Goal: Information Seeking & Learning: Learn about a topic

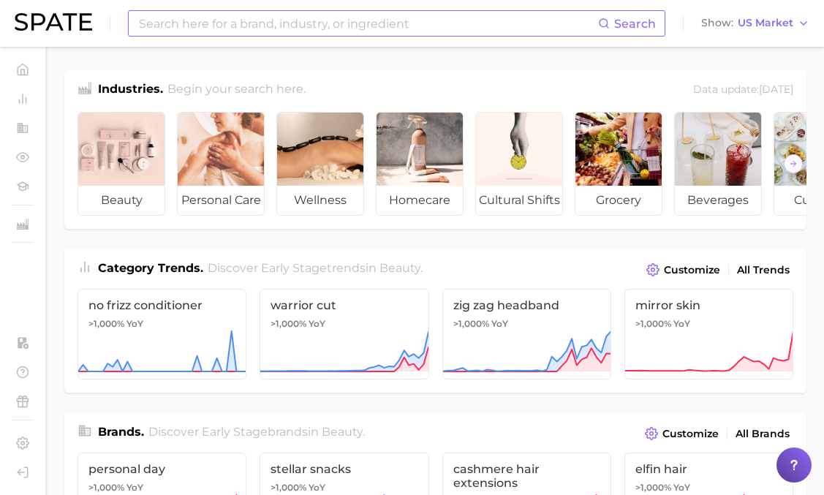
click at [388, 29] on input at bounding box center [367, 23] width 461 height 25
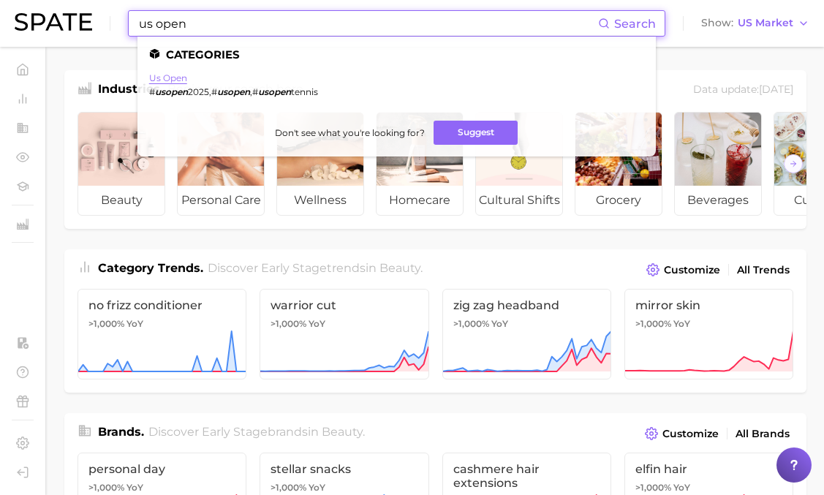
type input "us open"
click at [178, 76] on link "us open" at bounding box center [168, 77] width 38 height 11
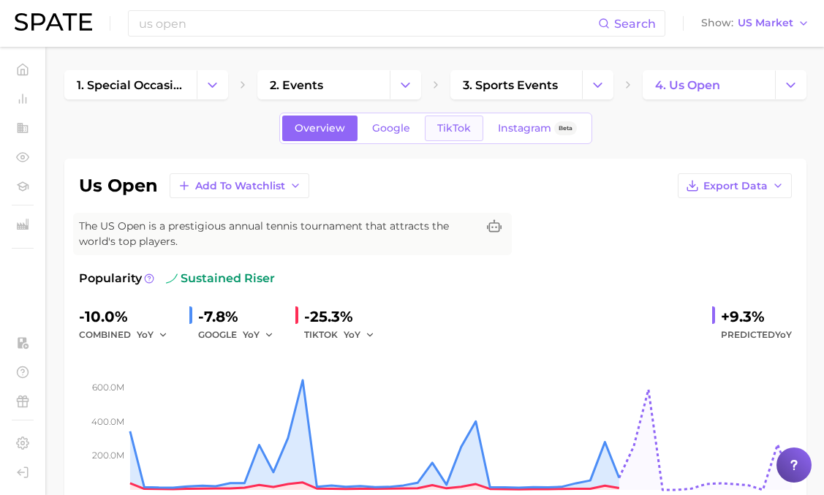
click at [463, 118] on link "TikTok" at bounding box center [454, 129] width 58 height 26
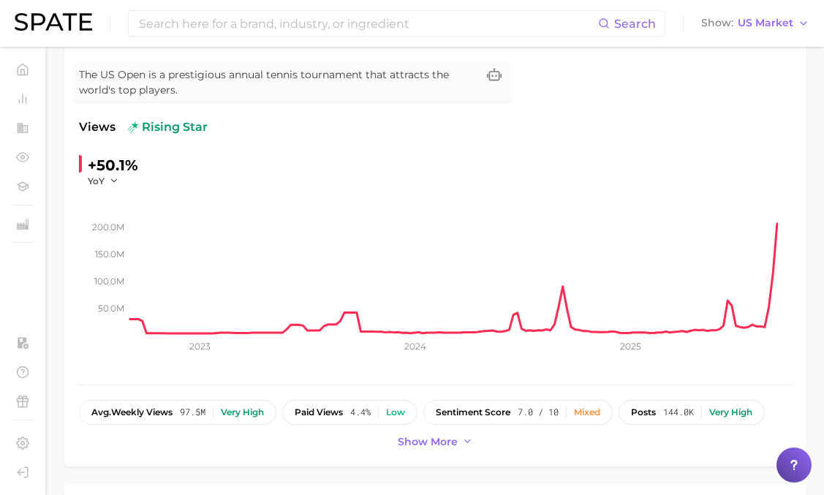
scroll to position [125, 0]
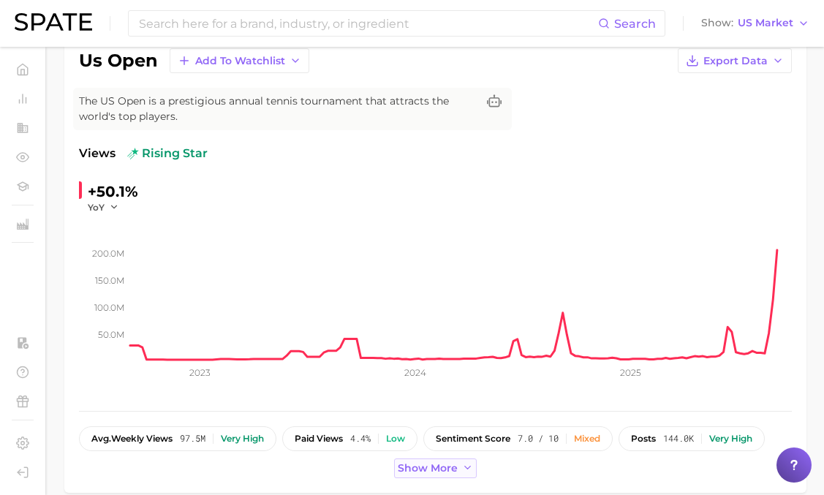
click at [457, 465] on button "Show more" at bounding box center [435, 468] width 83 height 20
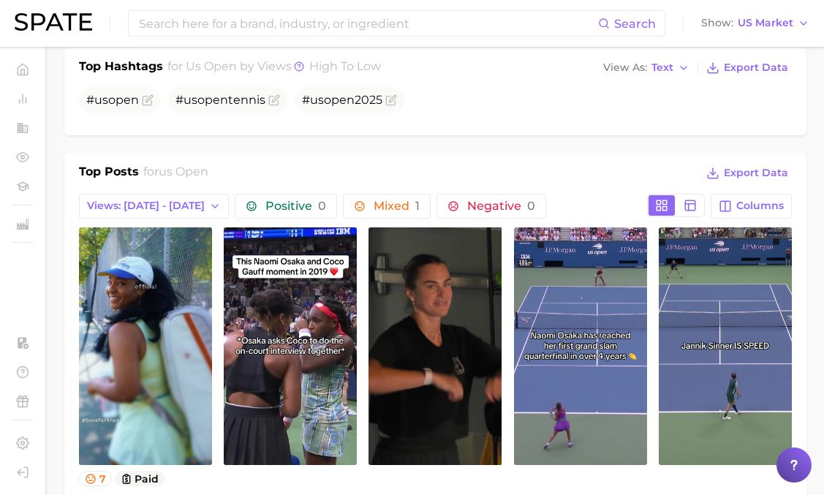
scroll to position [624, 0]
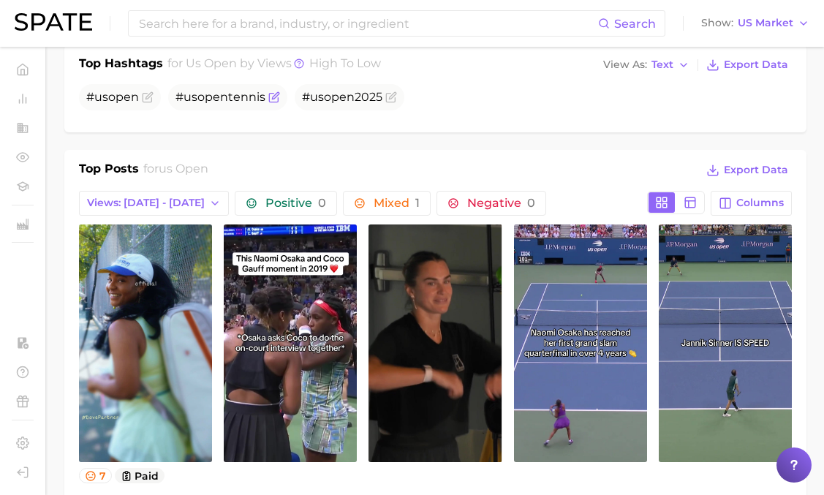
click at [230, 99] on span "# us open tennis" at bounding box center [220, 97] width 90 height 14
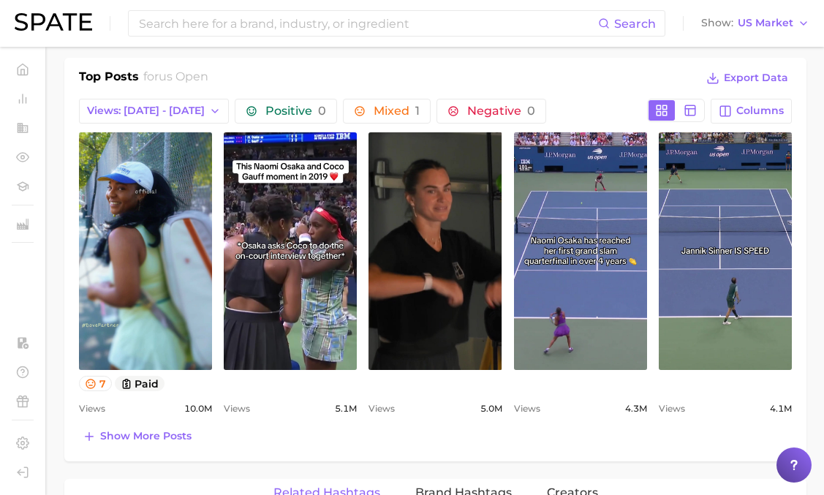
scroll to position [717, 0]
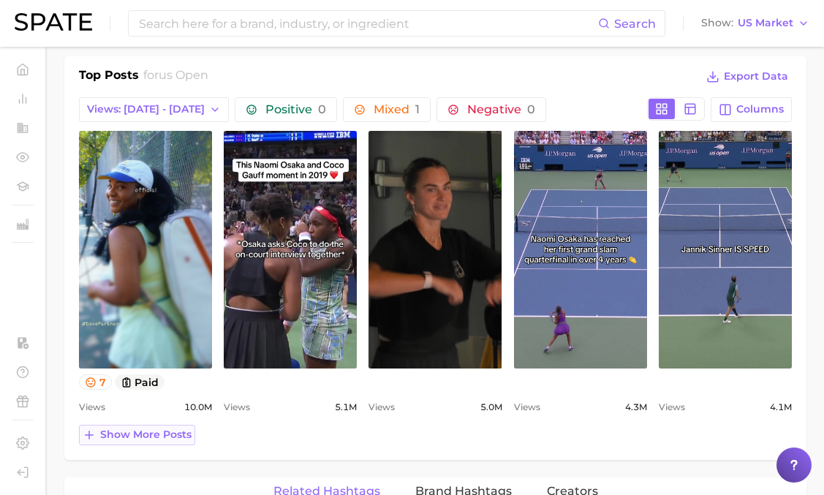
click at [191, 433] on button "Show more posts" at bounding box center [137, 435] width 116 height 20
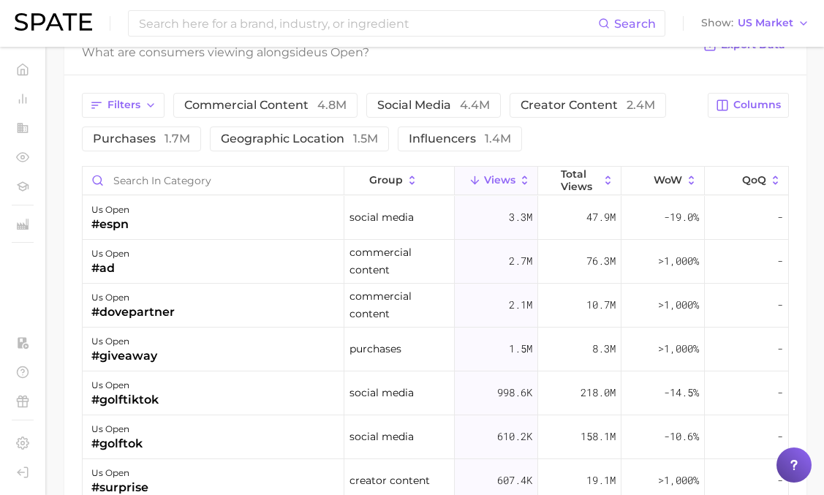
scroll to position [1493, 0]
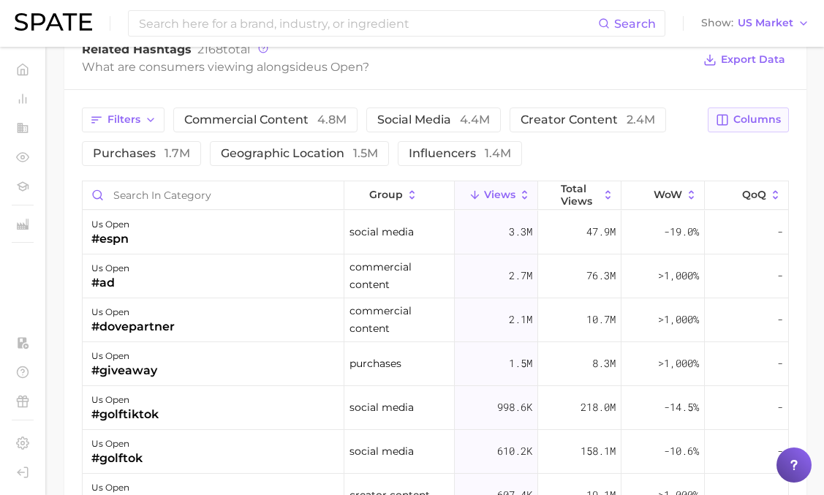
click at [741, 108] on button "Columns" at bounding box center [748, 119] width 81 height 25
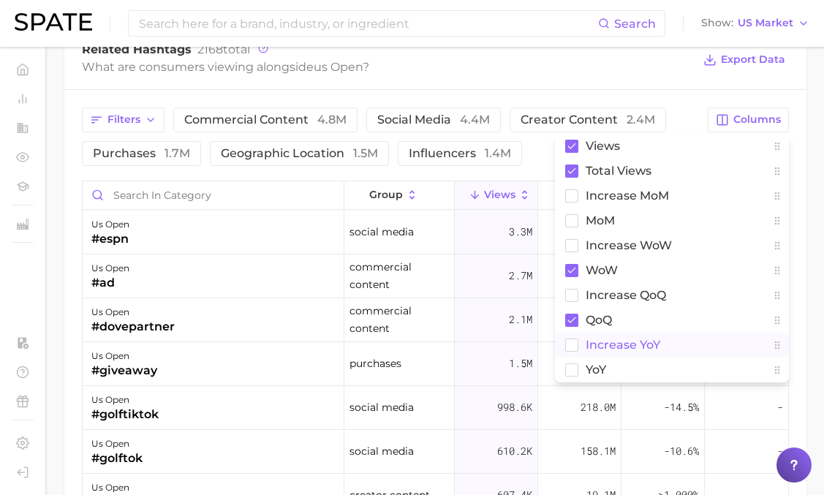
click at [567, 352] on button "increase YoY" at bounding box center [672, 345] width 234 height 25
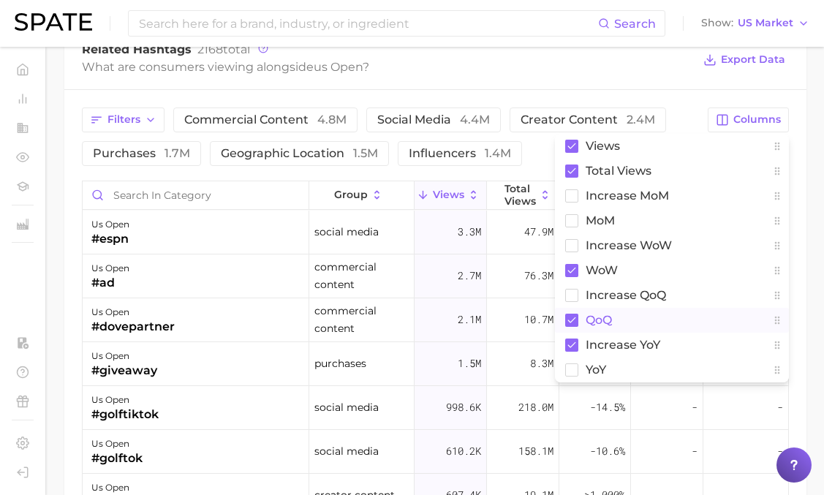
click at [575, 317] on rect at bounding box center [571, 320] width 13 height 13
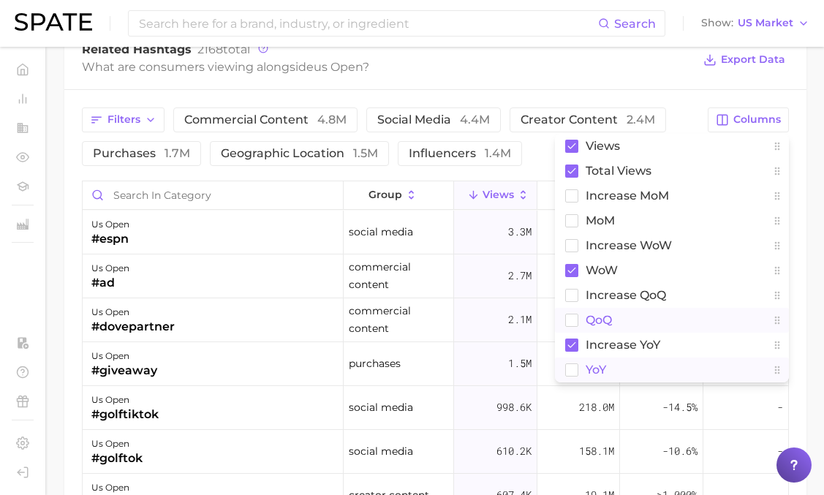
click at [572, 362] on button "YoY" at bounding box center [672, 369] width 234 height 25
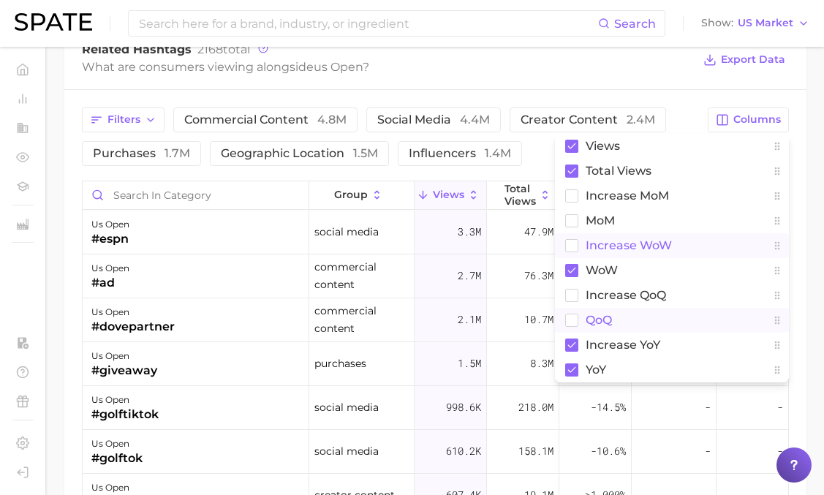
click at [572, 245] on rect at bounding box center [572, 245] width 12 height 12
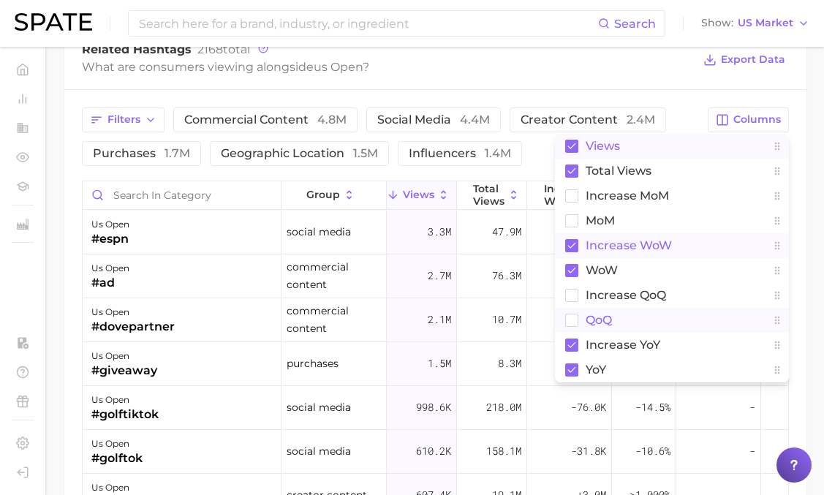
click at [573, 140] on rect at bounding box center [571, 146] width 13 height 13
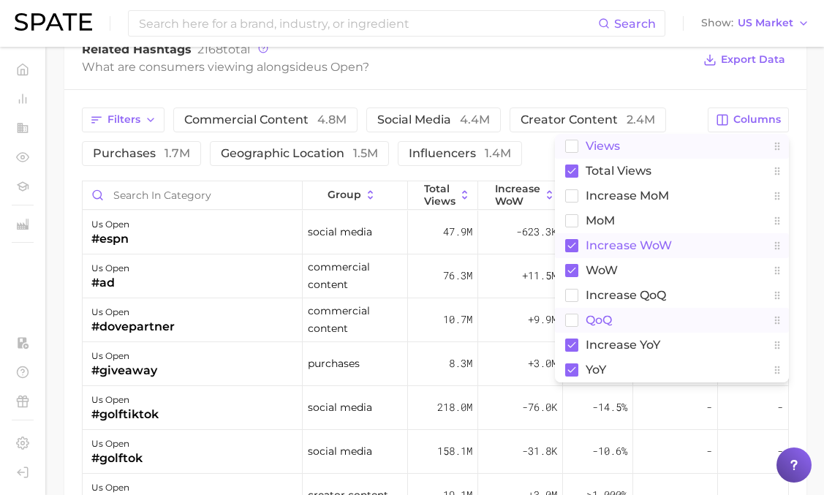
click at [615, 77] on div "Related Hashtags 2168 total What are consumers viewing alongside us open ? Expo…" at bounding box center [435, 60] width 742 height 58
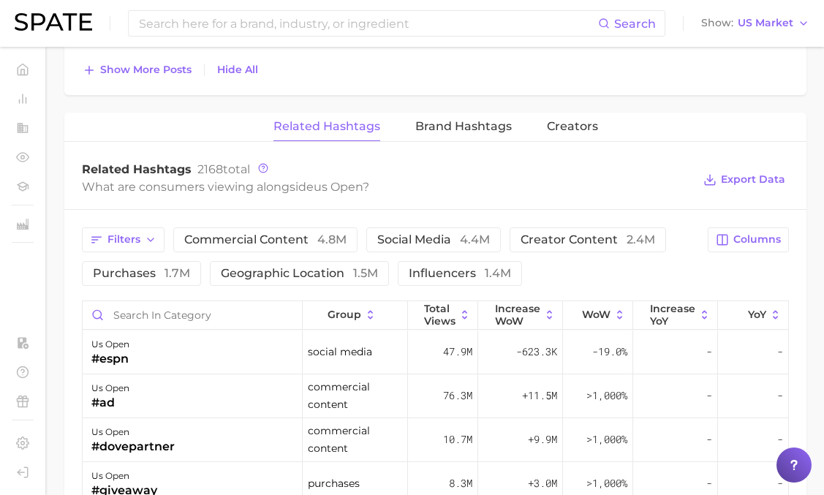
scroll to position [1338, 0]
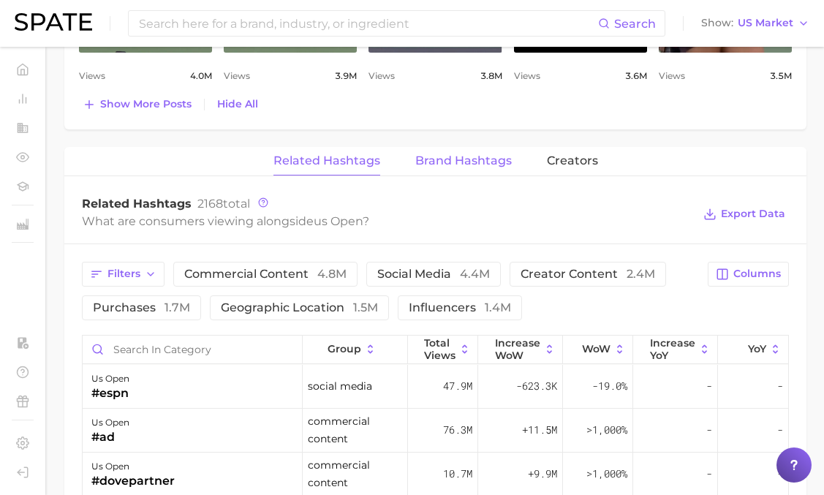
click at [498, 160] on span "Brand Hashtags" at bounding box center [463, 160] width 96 height 13
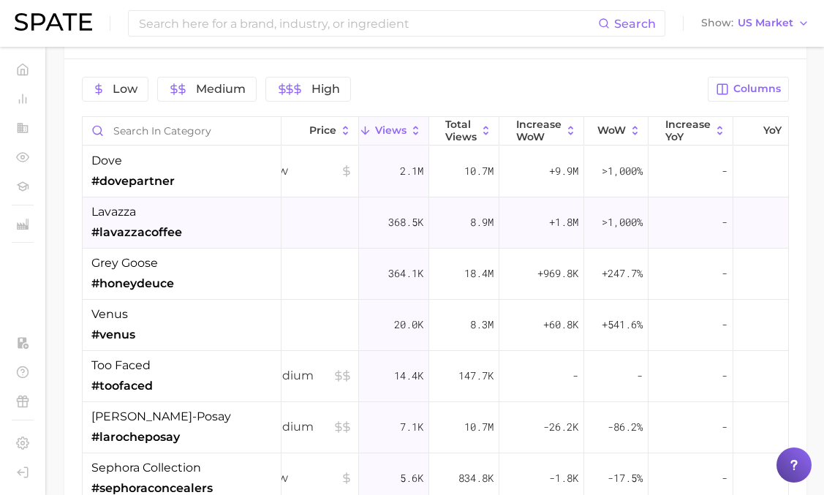
scroll to position [0, 0]
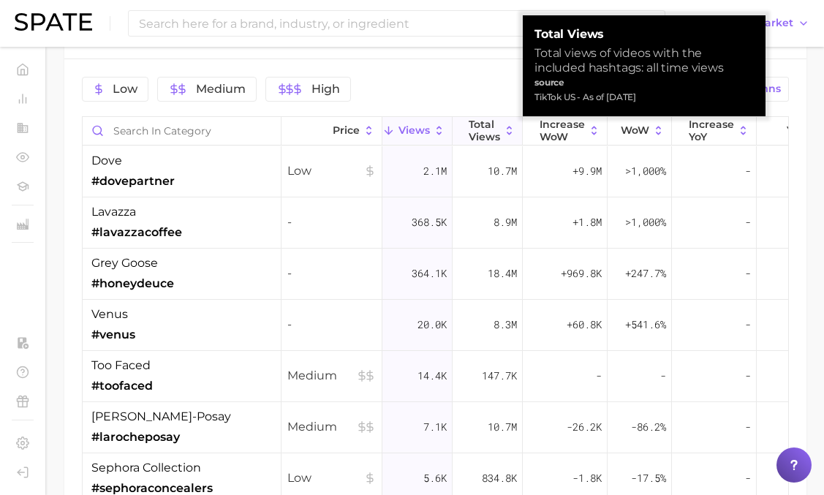
click at [485, 122] on span "Total Views" at bounding box center [484, 129] width 31 height 23
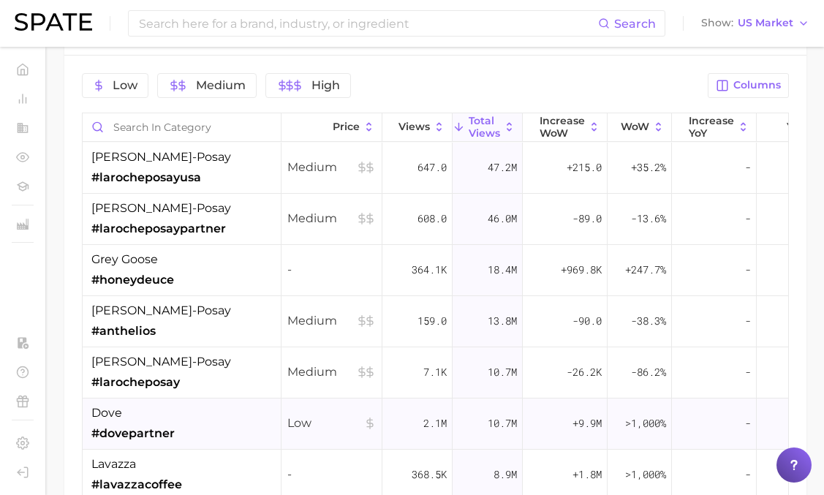
scroll to position [1296, 0]
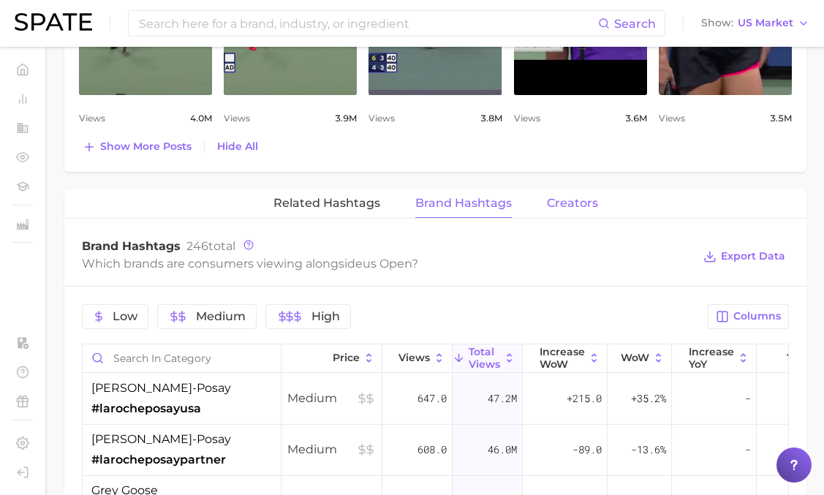
click at [590, 203] on span "Creators" at bounding box center [572, 203] width 51 height 13
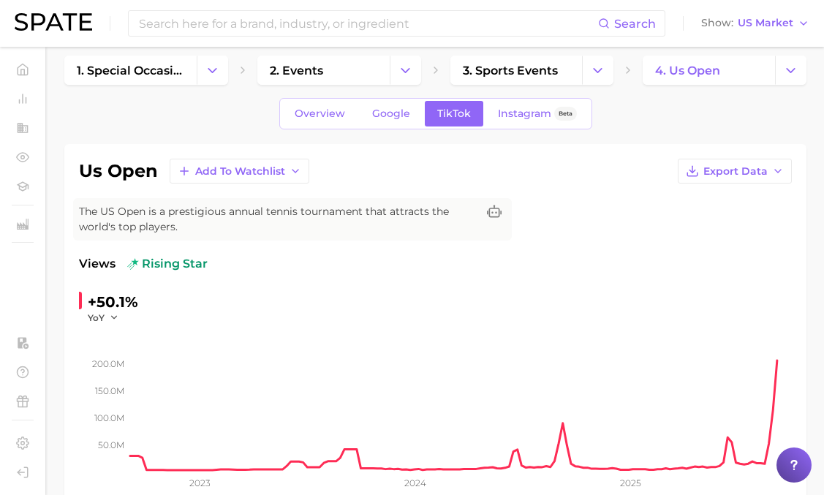
scroll to position [0, 0]
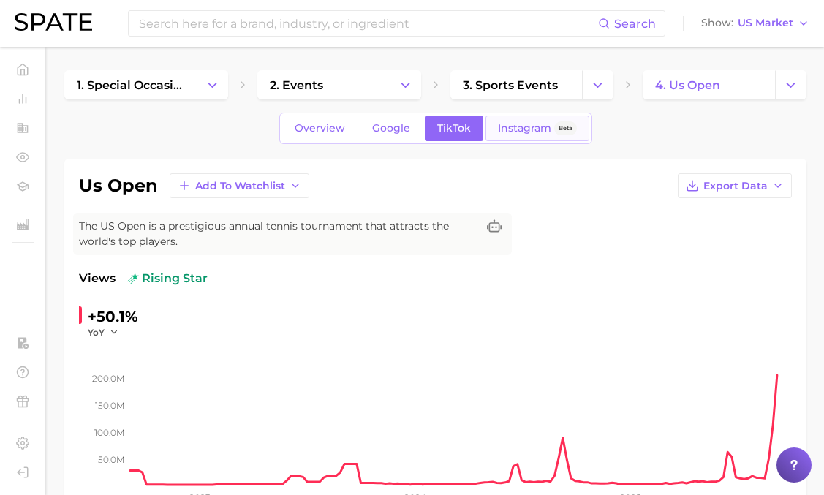
click at [498, 122] on span "Instagram" at bounding box center [524, 128] width 53 height 12
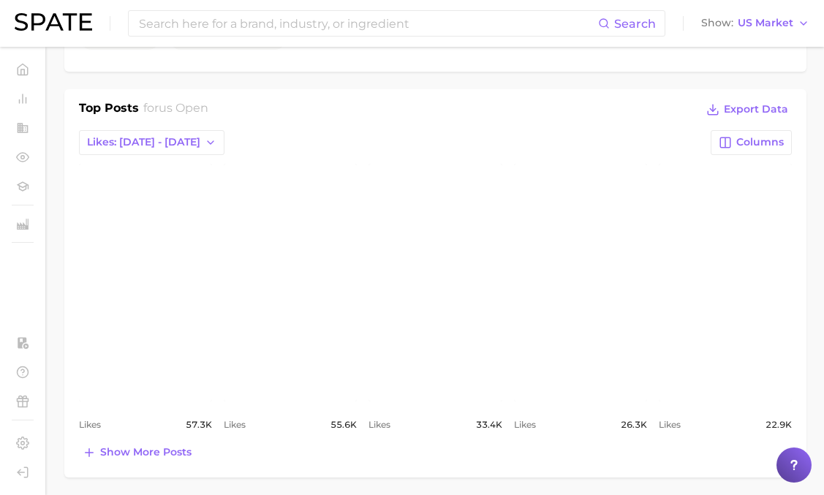
scroll to position [571, 0]
click at [167, 143] on span "Likes: [DATE] - [DATE]" at bounding box center [143, 141] width 113 height 12
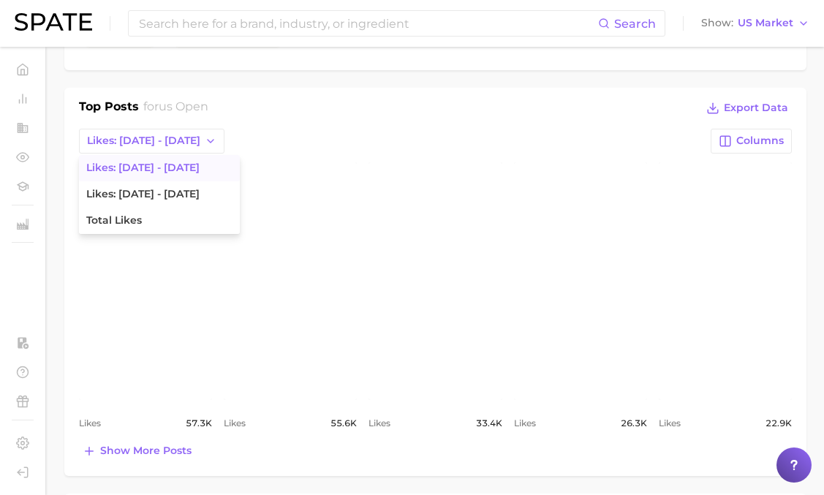
click at [241, 134] on div "Likes: [DATE] - [DATE] Likes: [DATE] - [DATE] Likes: [DATE] - [DATE] Total Like…" at bounding box center [435, 141] width 713 height 25
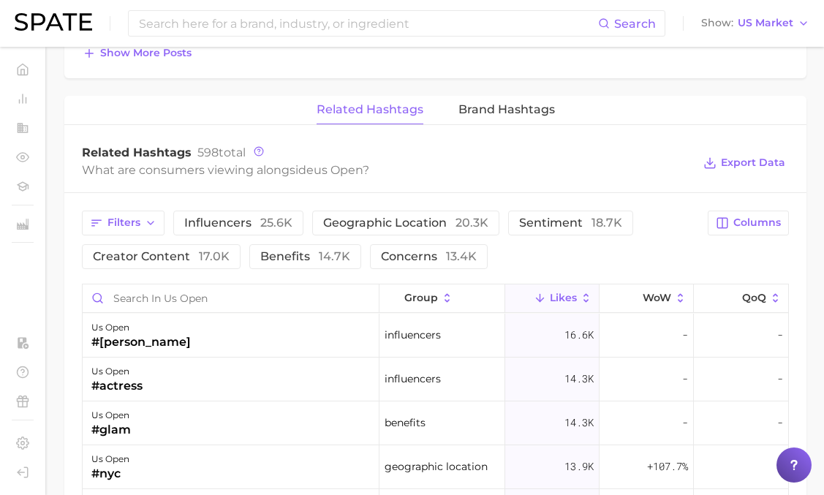
scroll to position [966, 0]
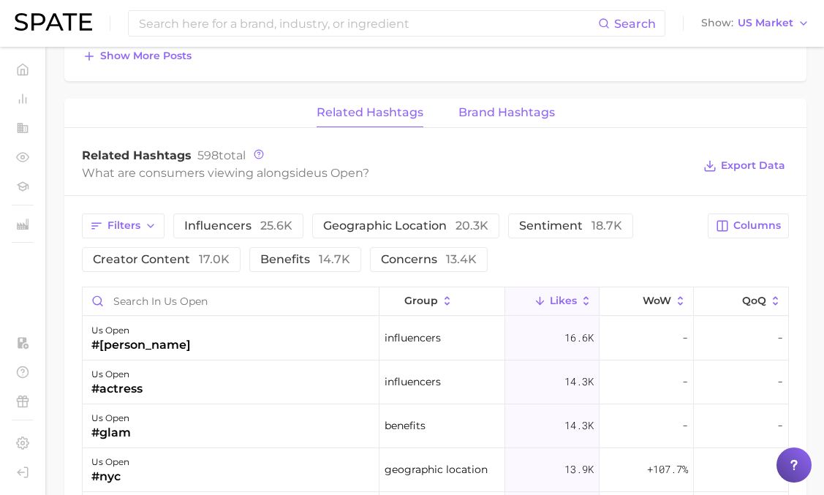
click at [485, 113] on span "Brand Hashtags" at bounding box center [506, 112] width 96 height 13
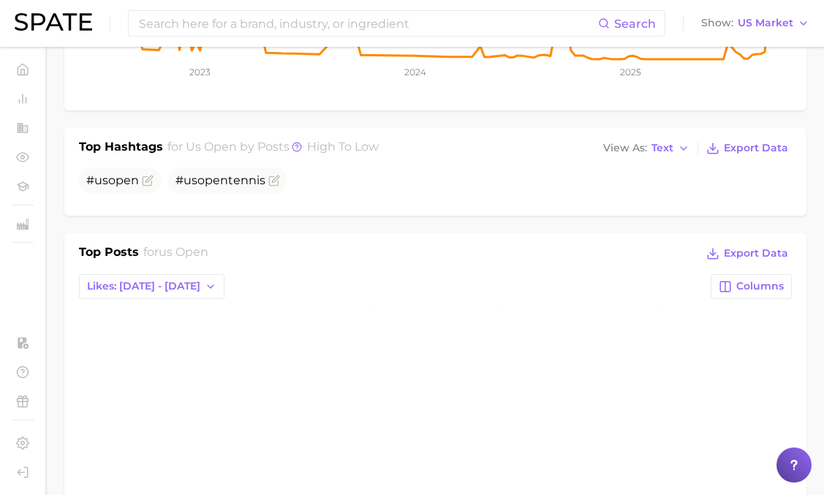
scroll to position [0, 0]
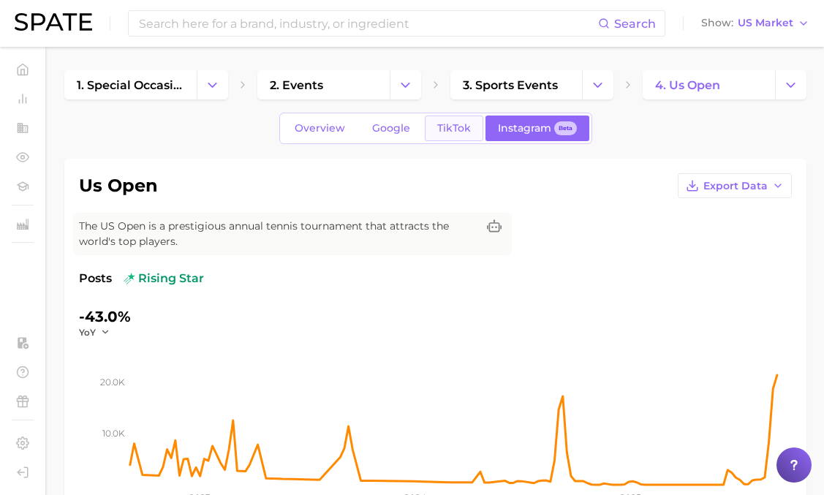
click at [472, 126] on link "TikTok" at bounding box center [454, 129] width 58 height 26
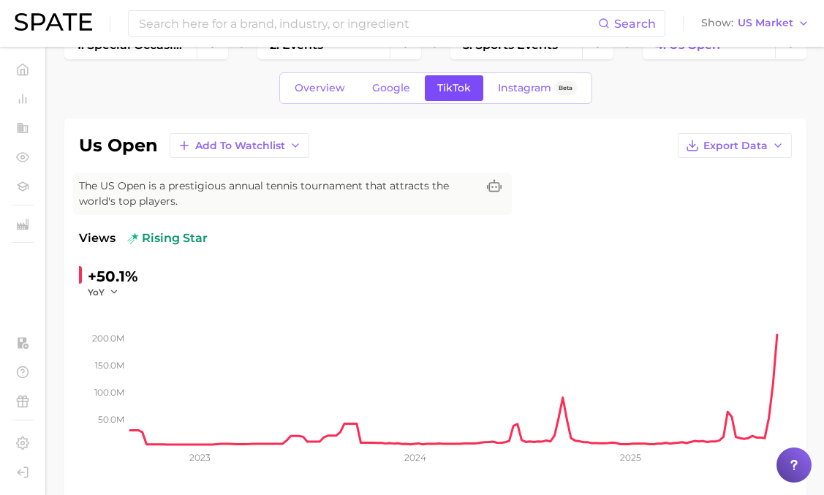
scroll to position [36, 0]
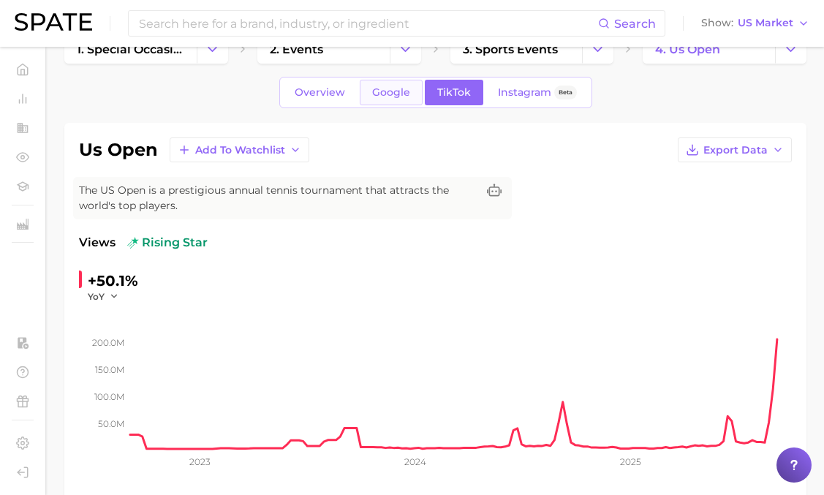
click at [395, 97] on span "Google" at bounding box center [391, 92] width 38 height 12
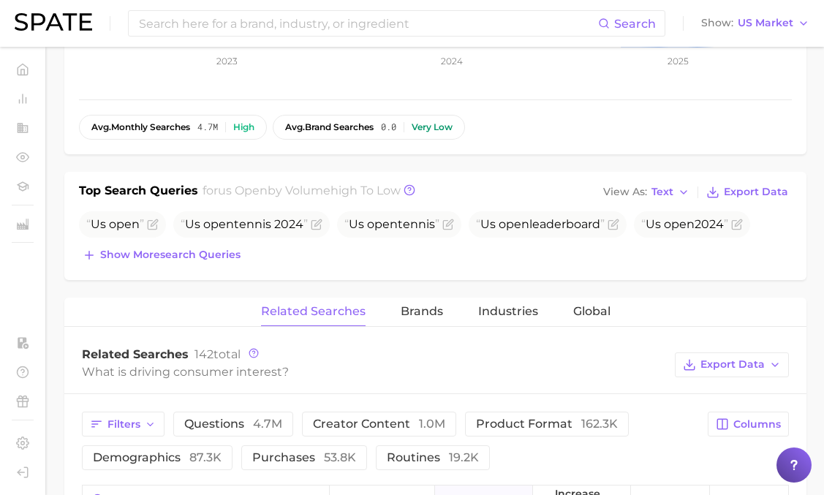
scroll to position [438, 0]
click at [186, 244] on button "Show more search queries" at bounding box center [161, 253] width 165 height 20
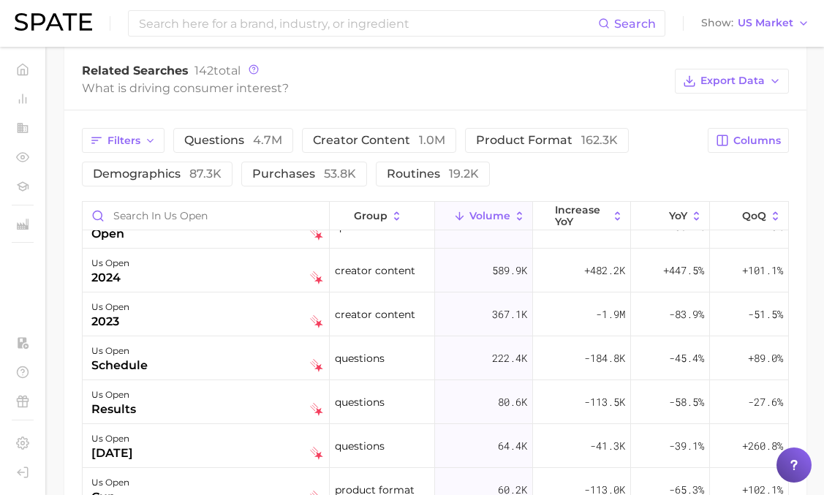
scroll to position [0, 0]
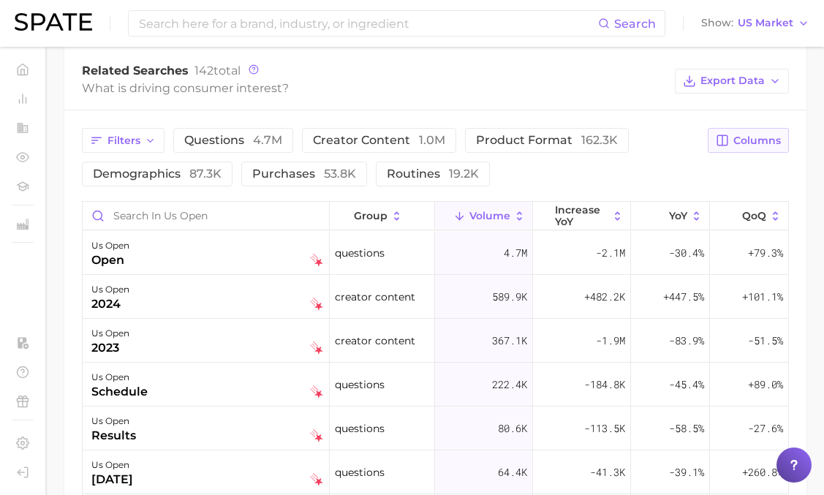
click at [760, 144] on span "Columns" at bounding box center [757, 141] width 48 height 12
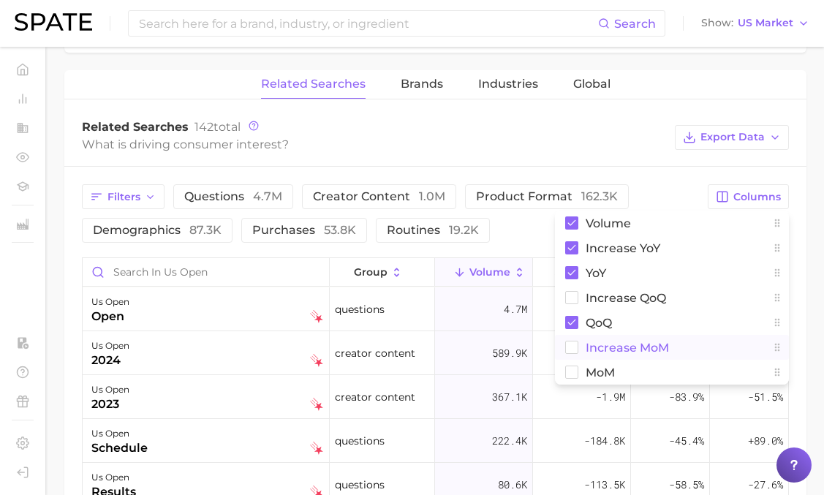
scroll to position [723, 0]
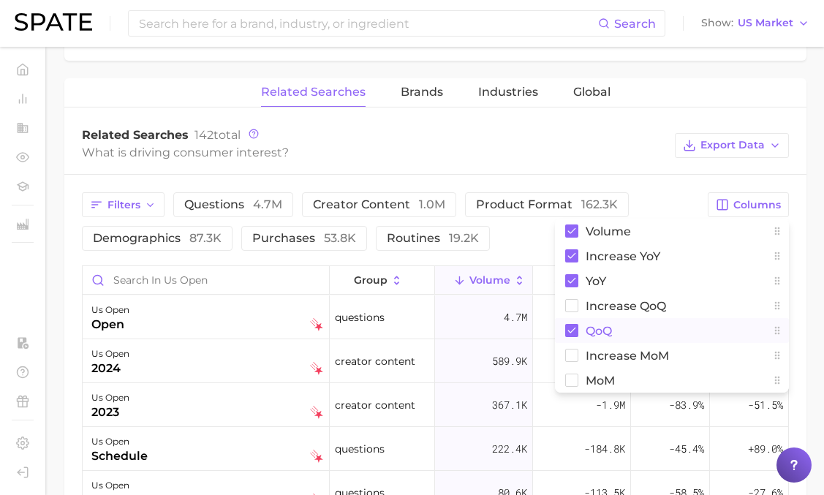
click at [568, 333] on rect at bounding box center [571, 330] width 13 height 13
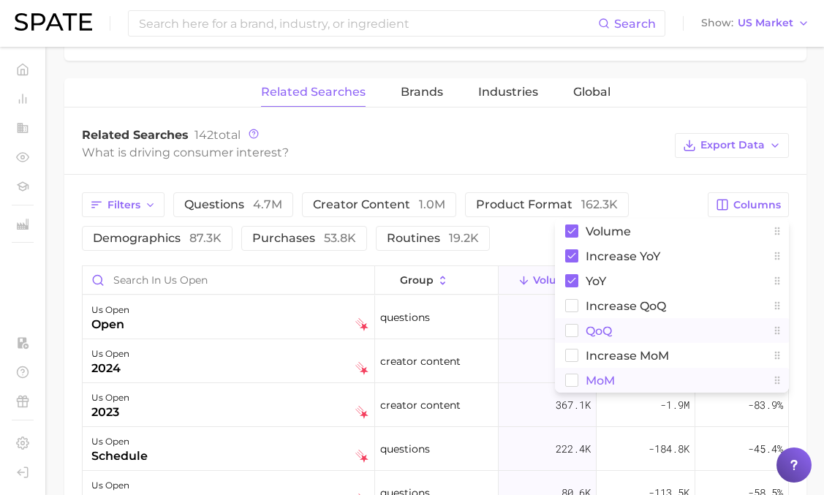
click at [570, 380] on rect at bounding box center [572, 380] width 12 height 12
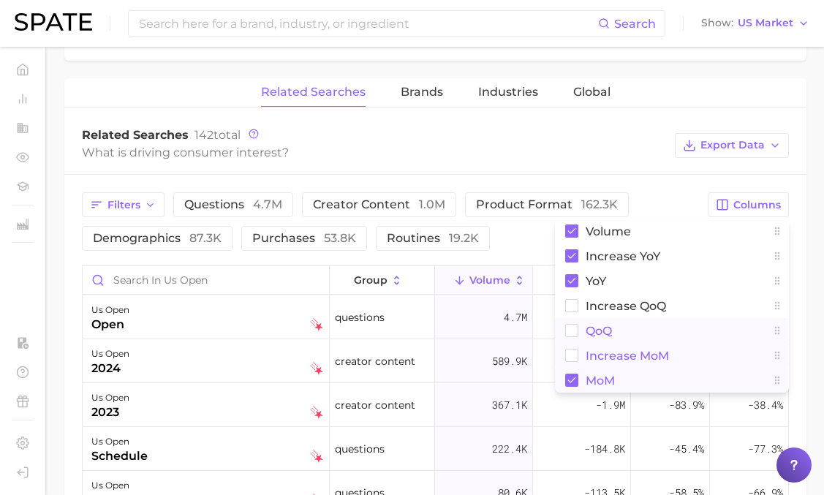
click at [571, 356] on rect at bounding box center [572, 355] width 12 height 12
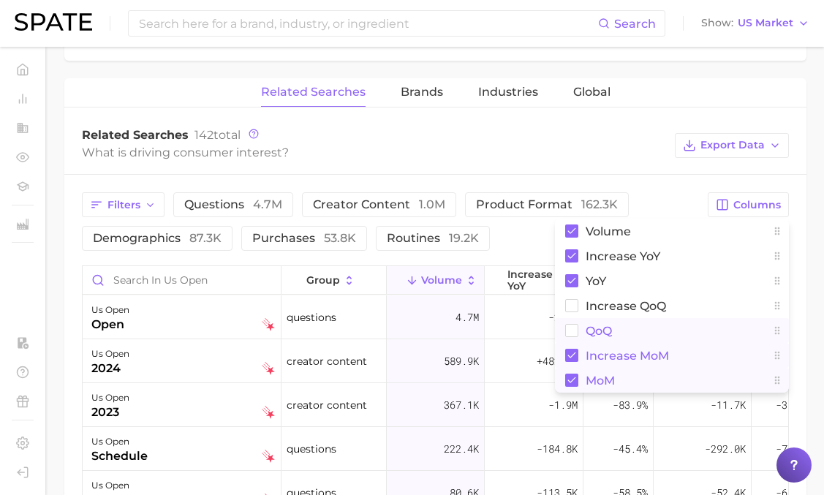
click at [674, 157] on div "Related Searches 142 total What is driving consumer interest? Export Data" at bounding box center [435, 145] width 742 height 58
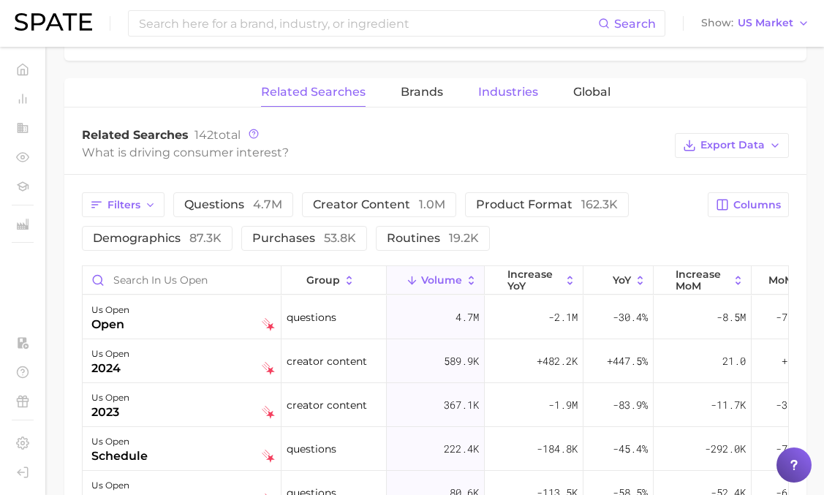
click at [493, 100] on button "Industries" at bounding box center [508, 92] width 60 height 29
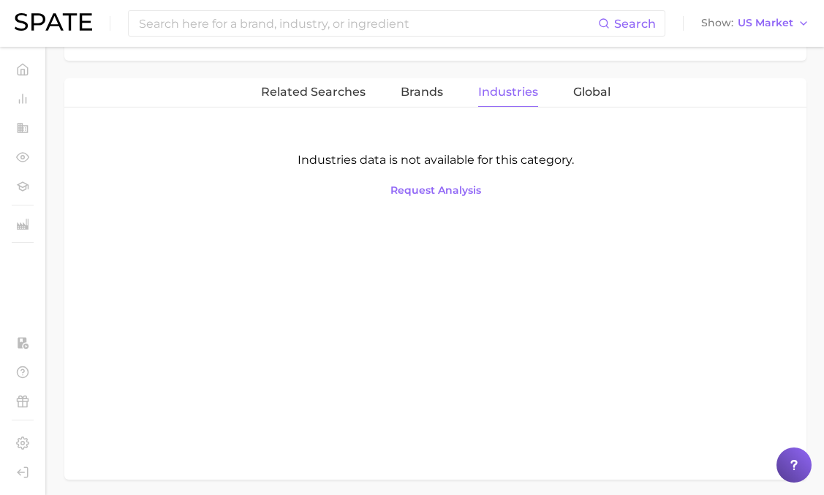
click at [558, 100] on div "Related Searches Brands Industries Global" at bounding box center [435, 92] width 742 height 29
click at [578, 97] on span "Global" at bounding box center [591, 92] width 37 height 13
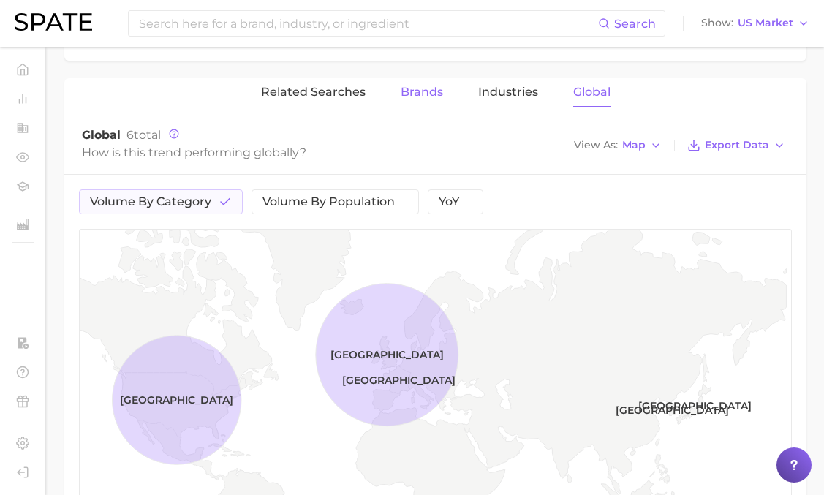
click at [420, 98] on span "Brands" at bounding box center [422, 92] width 42 height 13
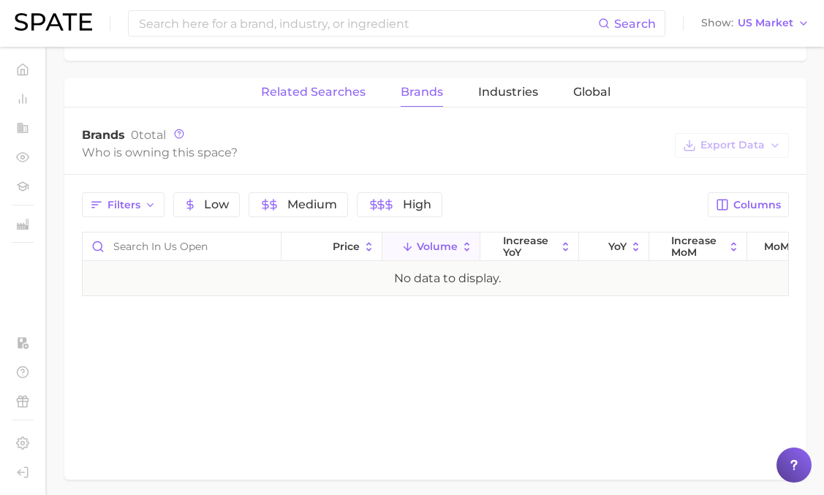
click at [352, 93] on span "Related Searches" at bounding box center [313, 92] width 105 height 13
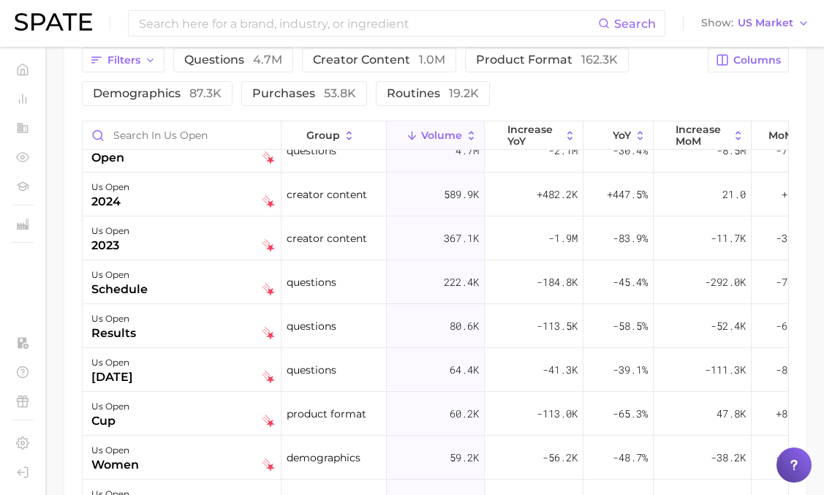
scroll to position [0, 0]
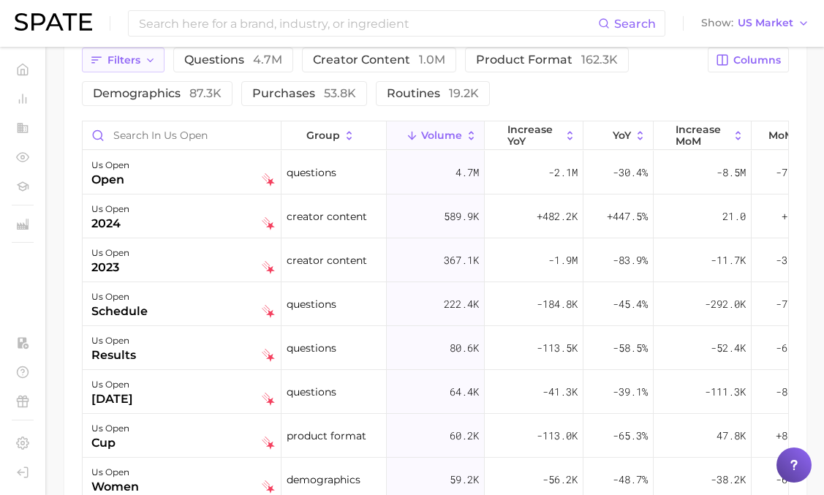
click at [133, 65] on span "Filters" at bounding box center [123, 60] width 33 height 12
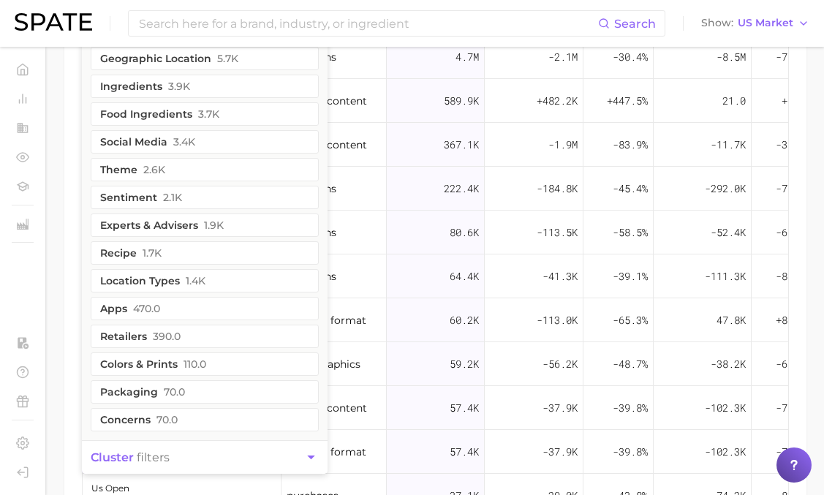
scroll to position [984, 0]
click at [138, 451] on span "cluster filters" at bounding box center [130, 457] width 79 height 14
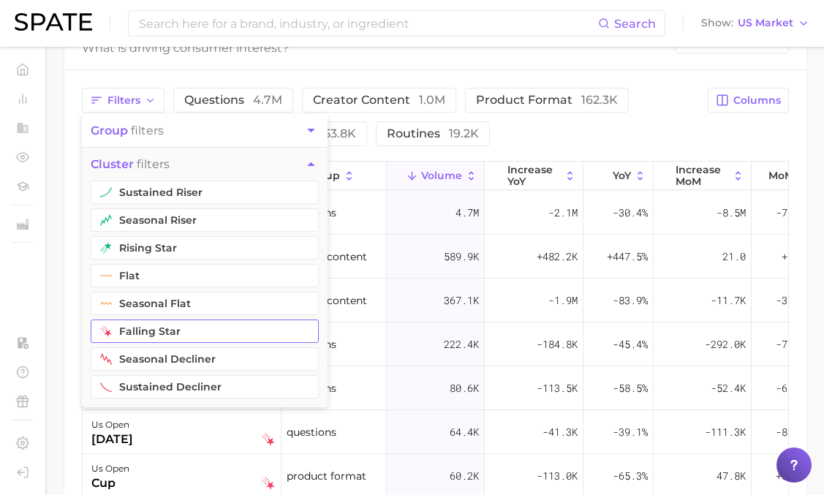
scroll to position [806, 0]
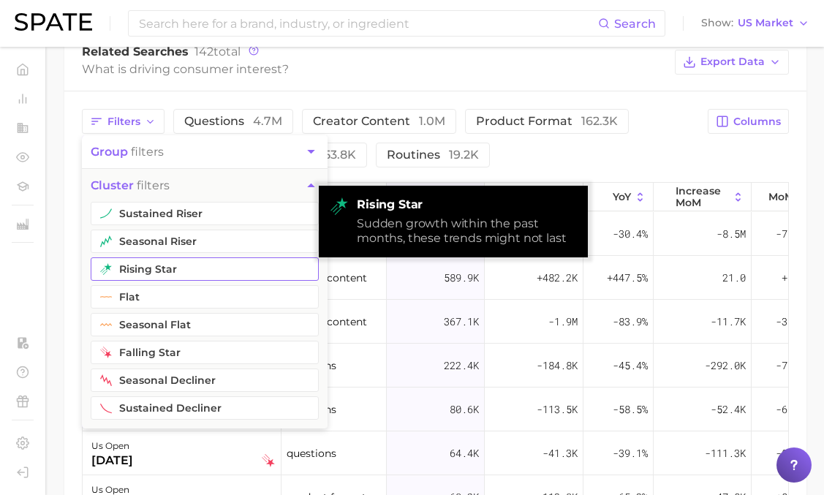
click at [170, 262] on button "rising star" at bounding box center [205, 268] width 228 height 23
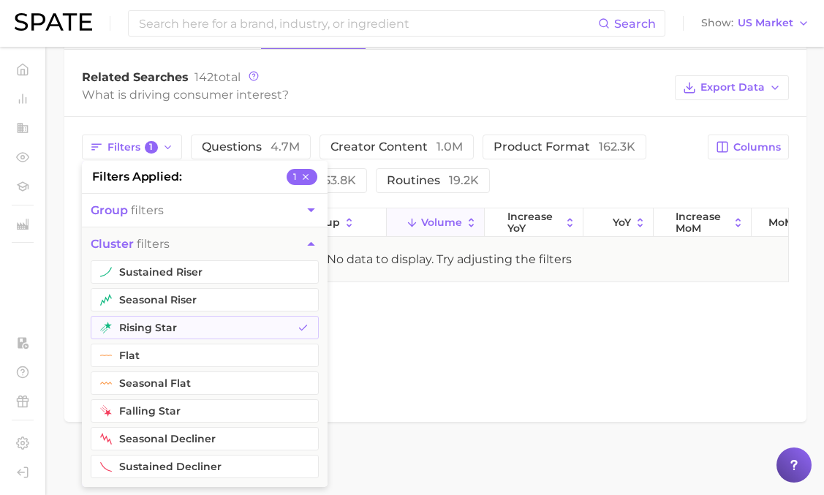
click at [224, 96] on div "What is driving consumer interest?" at bounding box center [375, 95] width 586 height 20
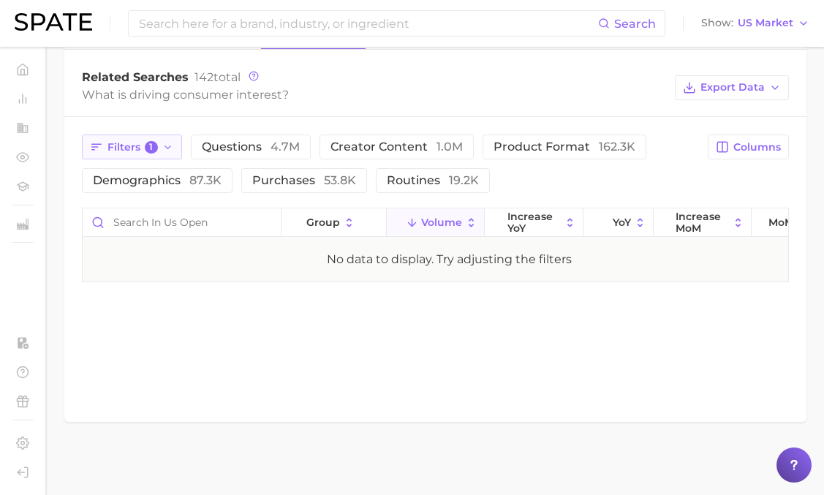
click at [138, 146] on span "Filters 1" at bounding box center [132, 147] width 50 height 13
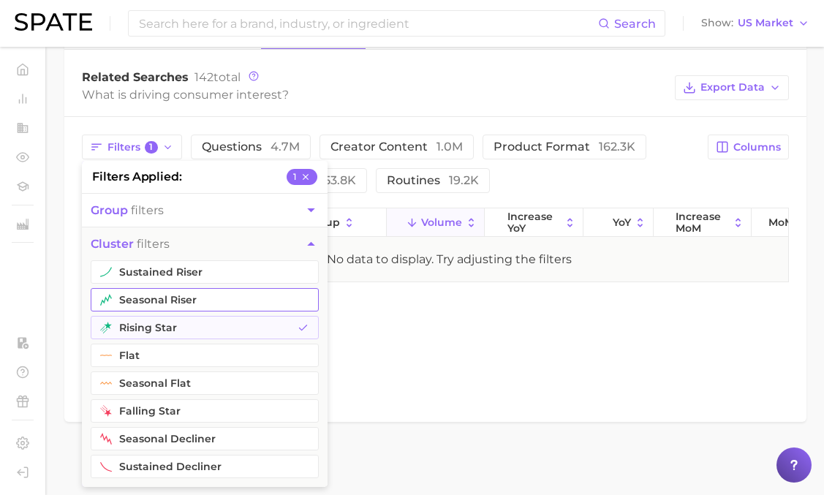
click at [153, 306] on button "seasonal riser" at bounding box center [205, 299] width 228 height 23
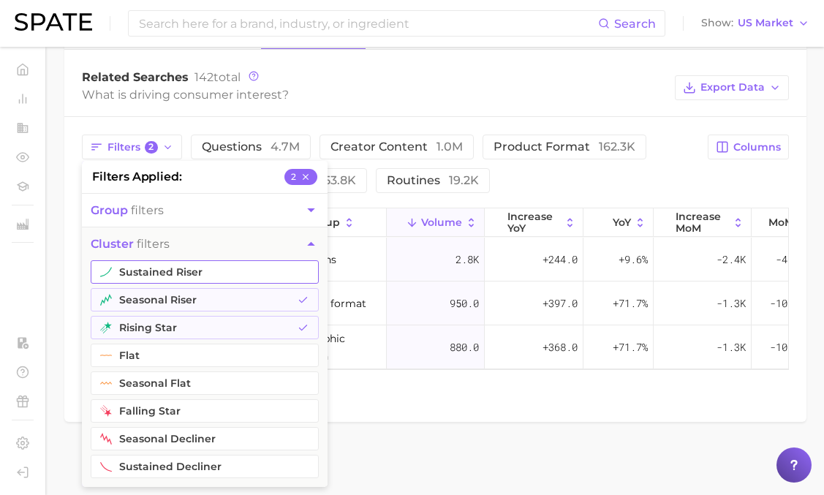
click at [193, 271] on button "sustained riser" at bounding box center [205, 271] width 228 height 23
click at [308, 113] on div "Related Searches 142 total What is driving consumer interest? Export Data" at bounding box center [435, 87] width 742 height 58
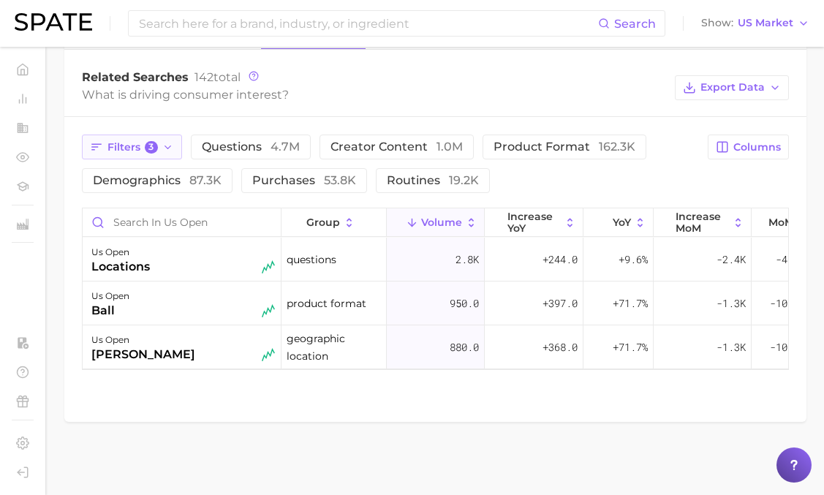
click at [107, 144] on span "Filters 3" at bounding box center [132, 147] width 50 height 13
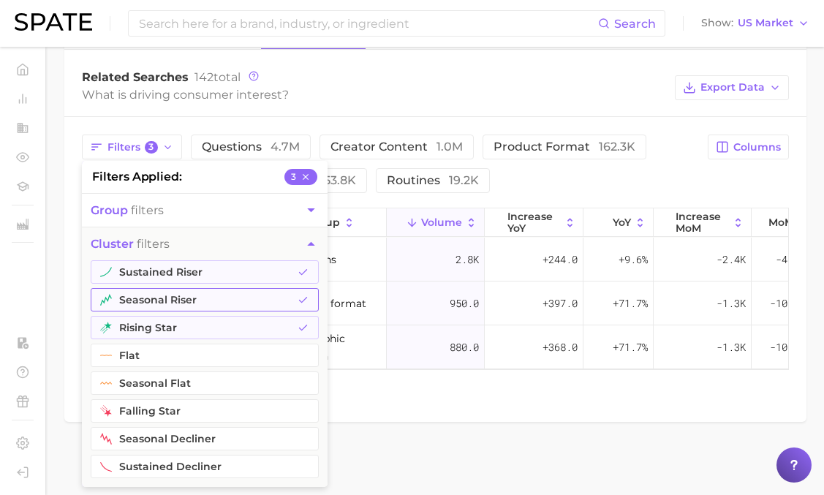
click at [248, 295] on button "seasonal riser" at bounding box center [205, 299] width 228 height 23
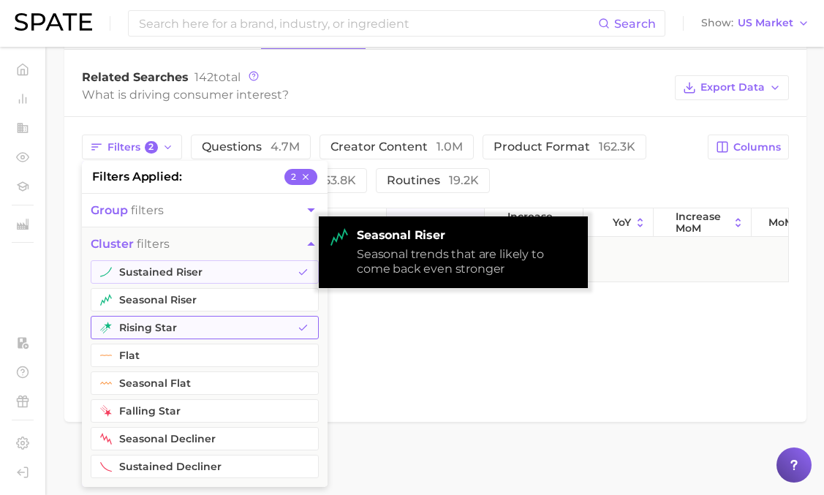
click at [238, 338] on button "rising star" at bounding box center [205, 327] width 228 height 23
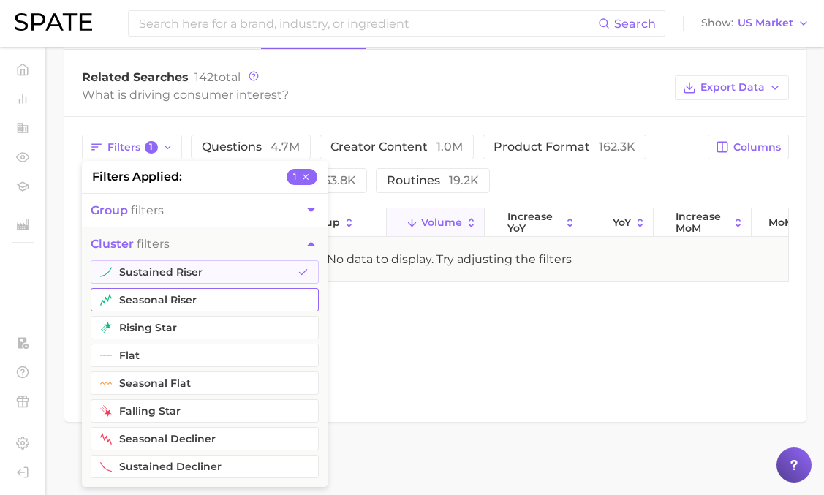
click at [251, 302] on button "seasonal riser" at bounding box center [205, 299] width 228 height 23
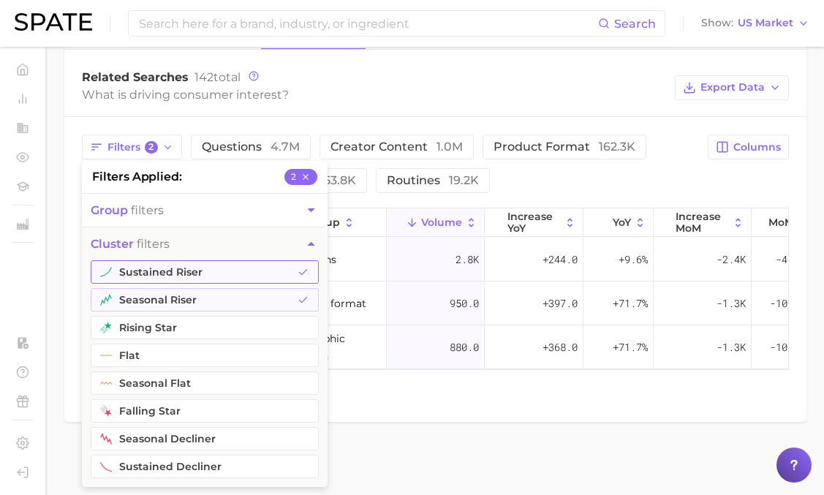
click at [261, 283] on button "sustained riser" at bounding box center [205, 271] width 228 height 23
click at [350, 96] on div "What is driving consumer interest?" at bounding box center [375, 95] width 586 height 20
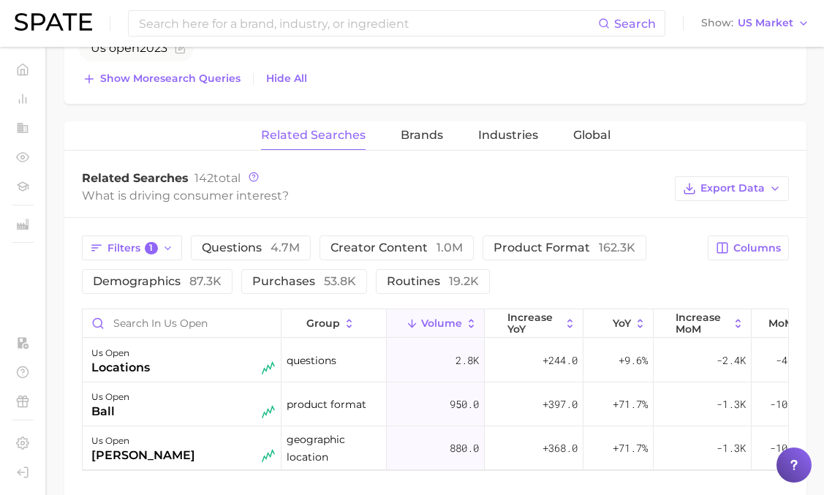
scroll to position [610, 0]
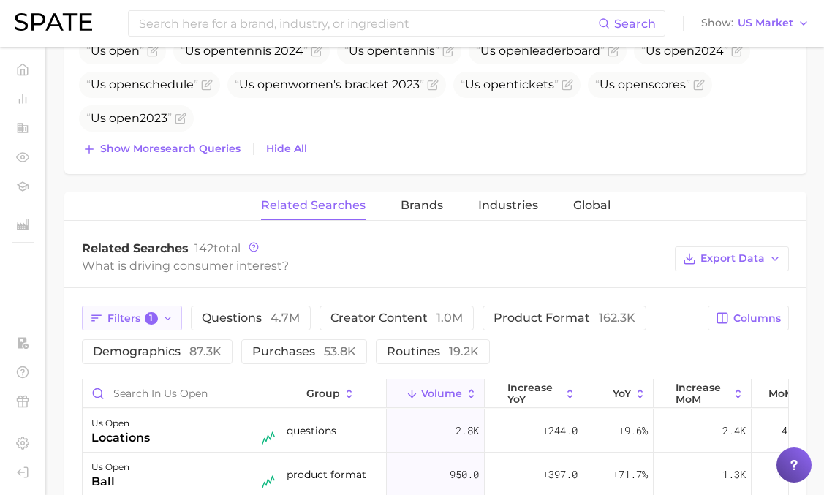
click at [126, 317] on span "Filters 1" at bounding box center [132, 318] width 50 height 13
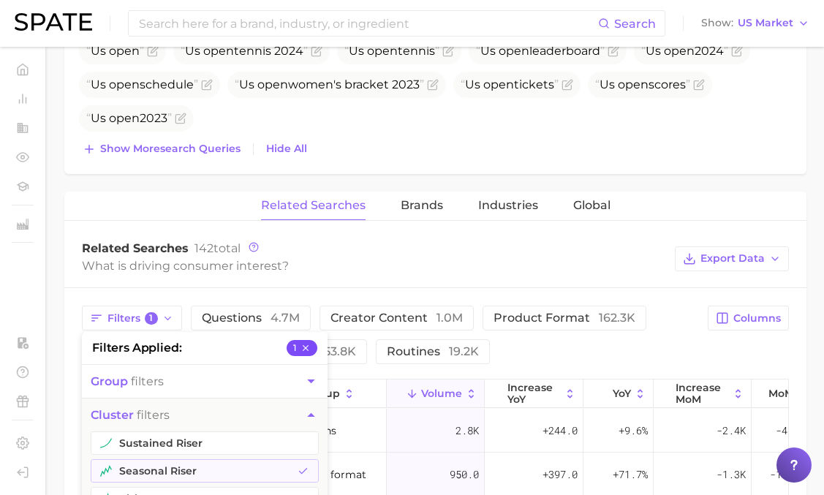
click at [310, 345] on icon "button" at bounding box center [305, 348] width 10 height 10
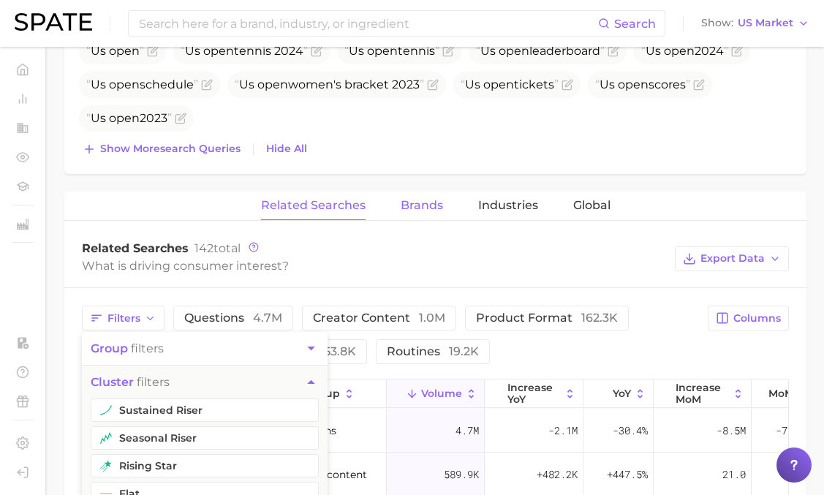
click at [420, 199] on span "Brands" at bounding box center [422, 205] width 42 height 13
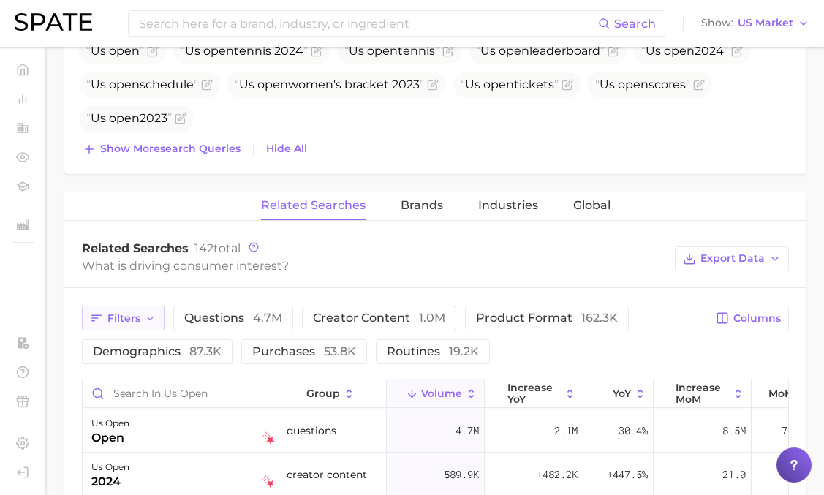
click at [147, 322] on icon "button" at bounding box center [151, 319] width 12 height 12
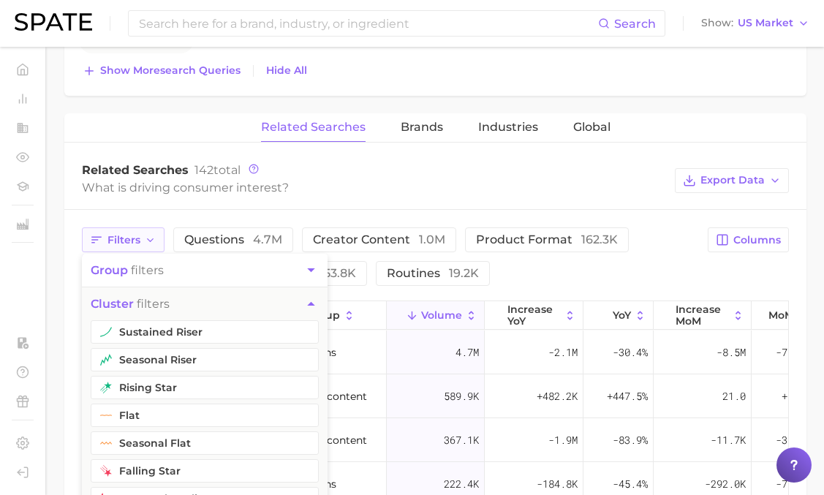
scroll to position [708, 0]
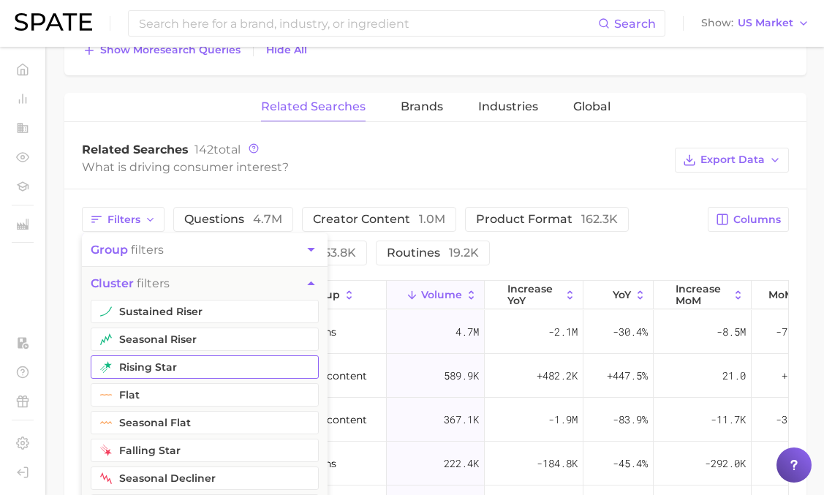
click at [175, 363] on button "rising star" at bounding box center [205, 366] width 228 height 23
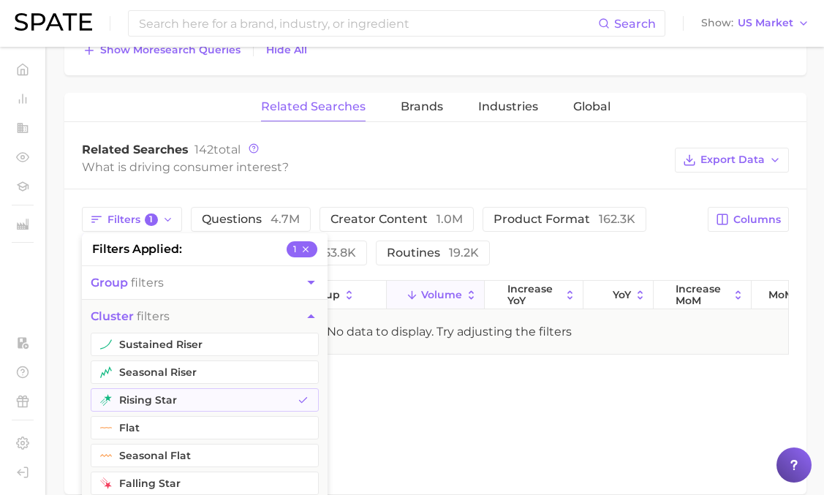
click at [393, 116] on div "Related Searches Brands Industries Global" at bounding box center [435, 107] width 742 height 29
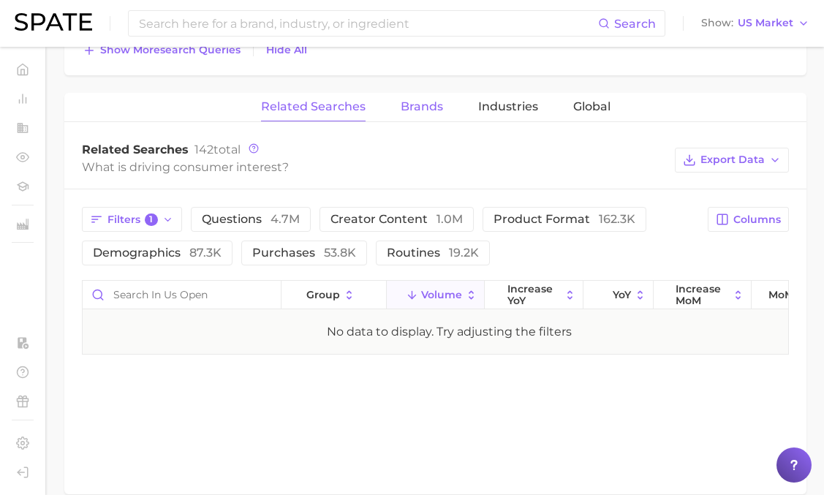
click at [409, 109] on span "Brands" at bounding box center [422, 106] width 42 height 13
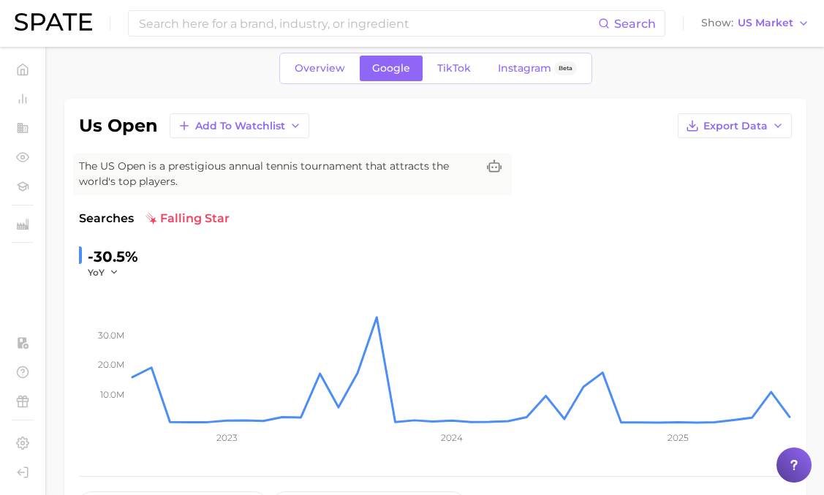
scroll to position [0, 0]
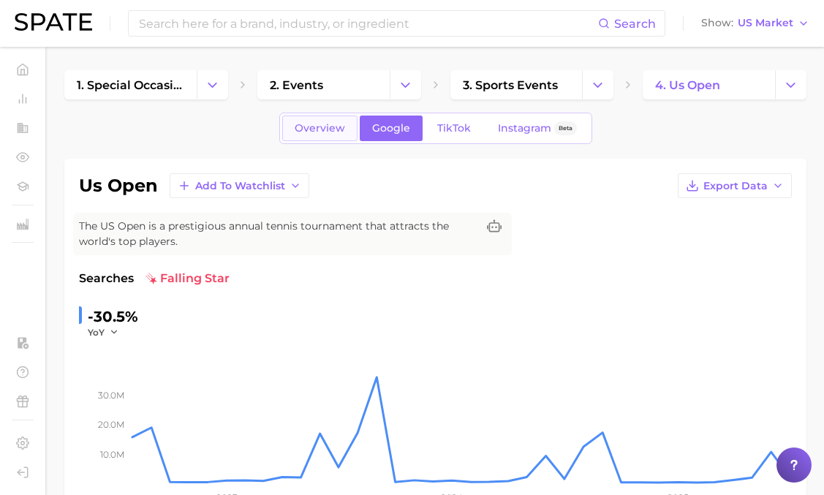
click at [327, 124] on span "Overview" at bounding box center [320, 128] width 50 height 12
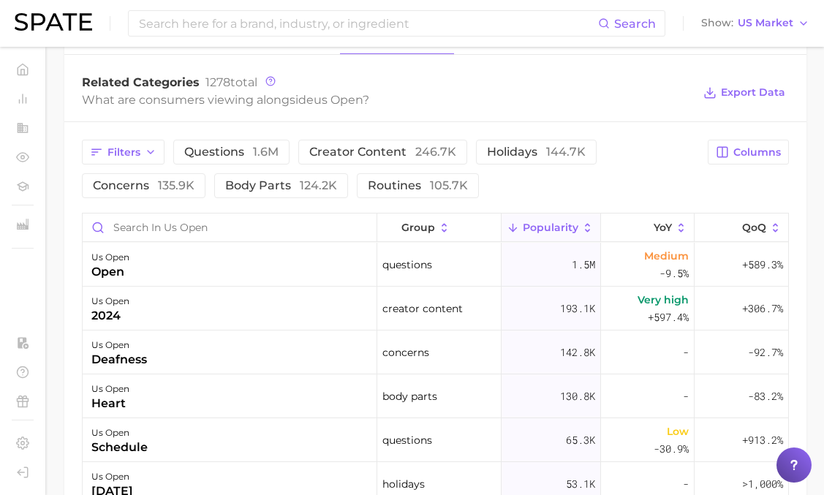
scroll to position [711, 0]
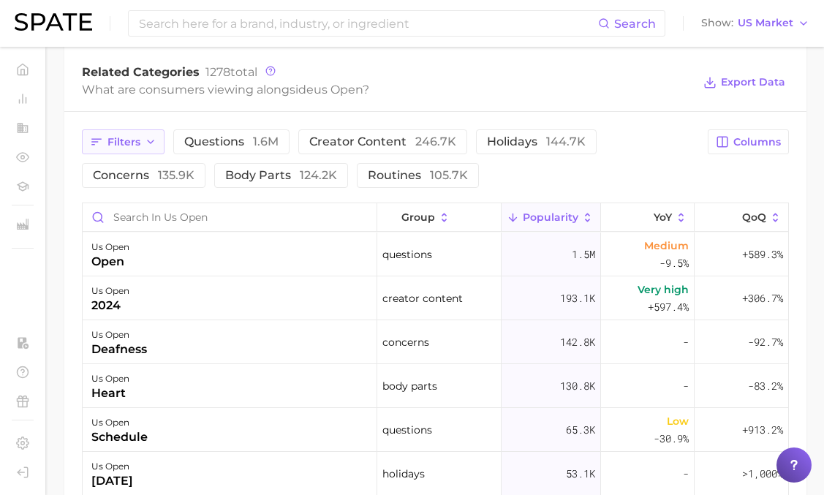
click at [148, 137] on icon "button" at bounding box center [151, 142] width 12 height 12
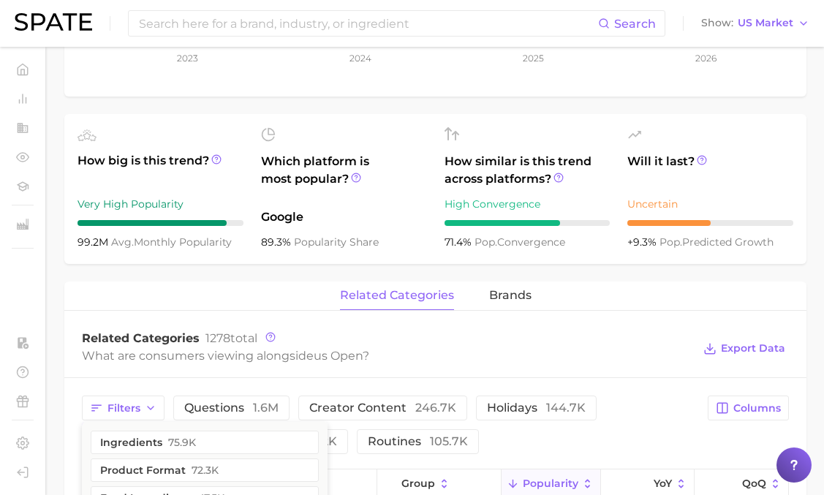
scroll to position [387, 0]
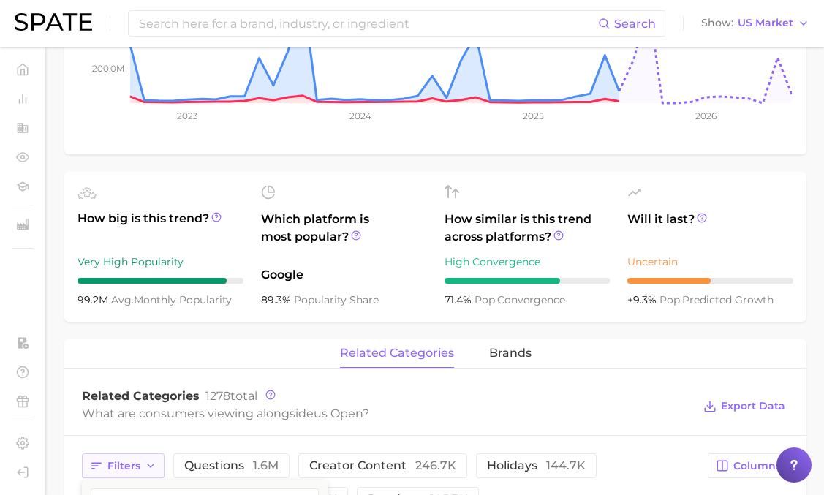
click at [145, 463] on icon "button" at bounding box center [151, 466] width 12 height 12
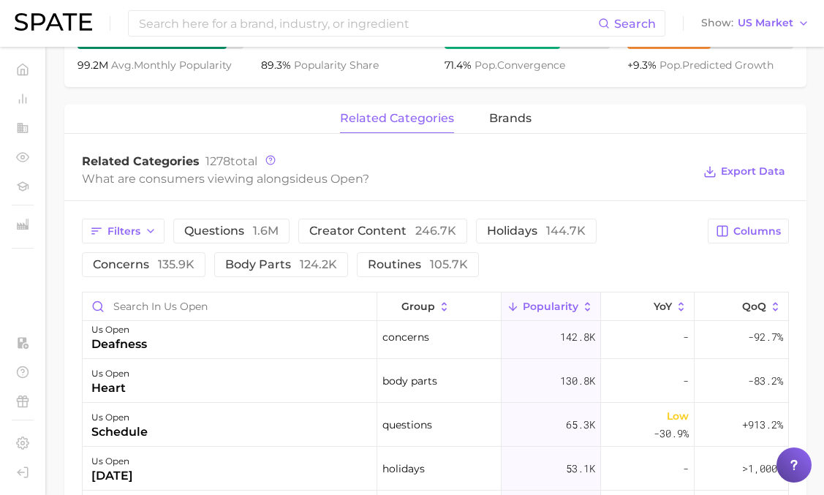
scroll to position [0, 0]
